Goal: Information Seeking & Learning: Learn about a topic

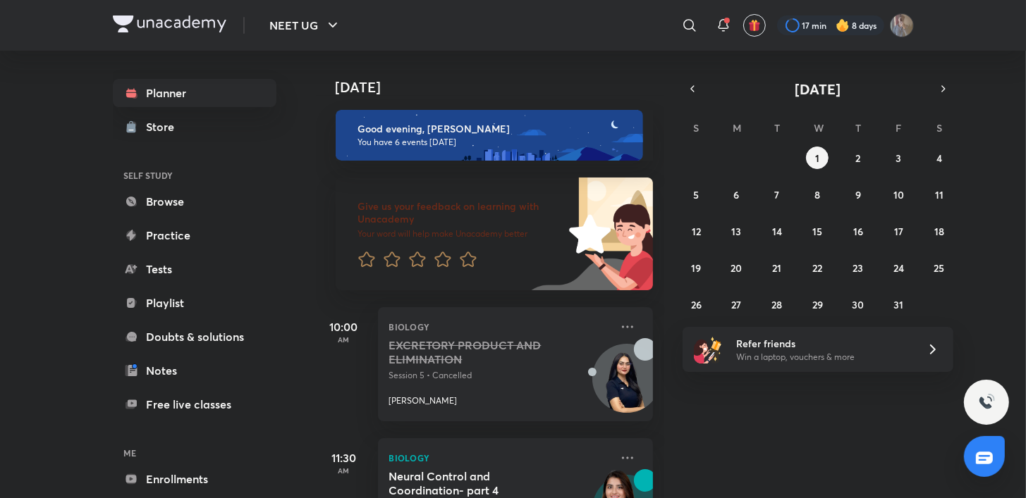
scroll to position [600, 0]
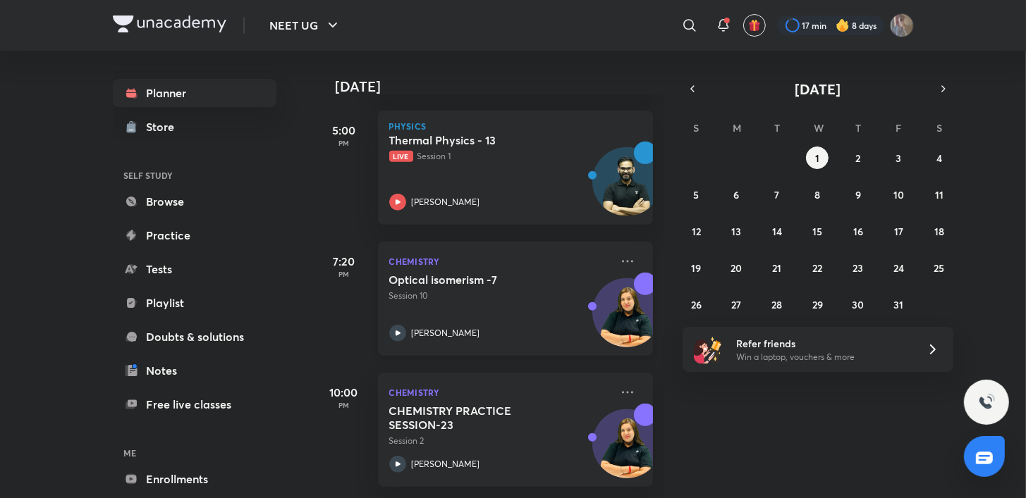
click at [392, 194] on icon at bounding box center [397, 202] width 17 height 17
